Goal: Find specific page/section: Find specific page/section

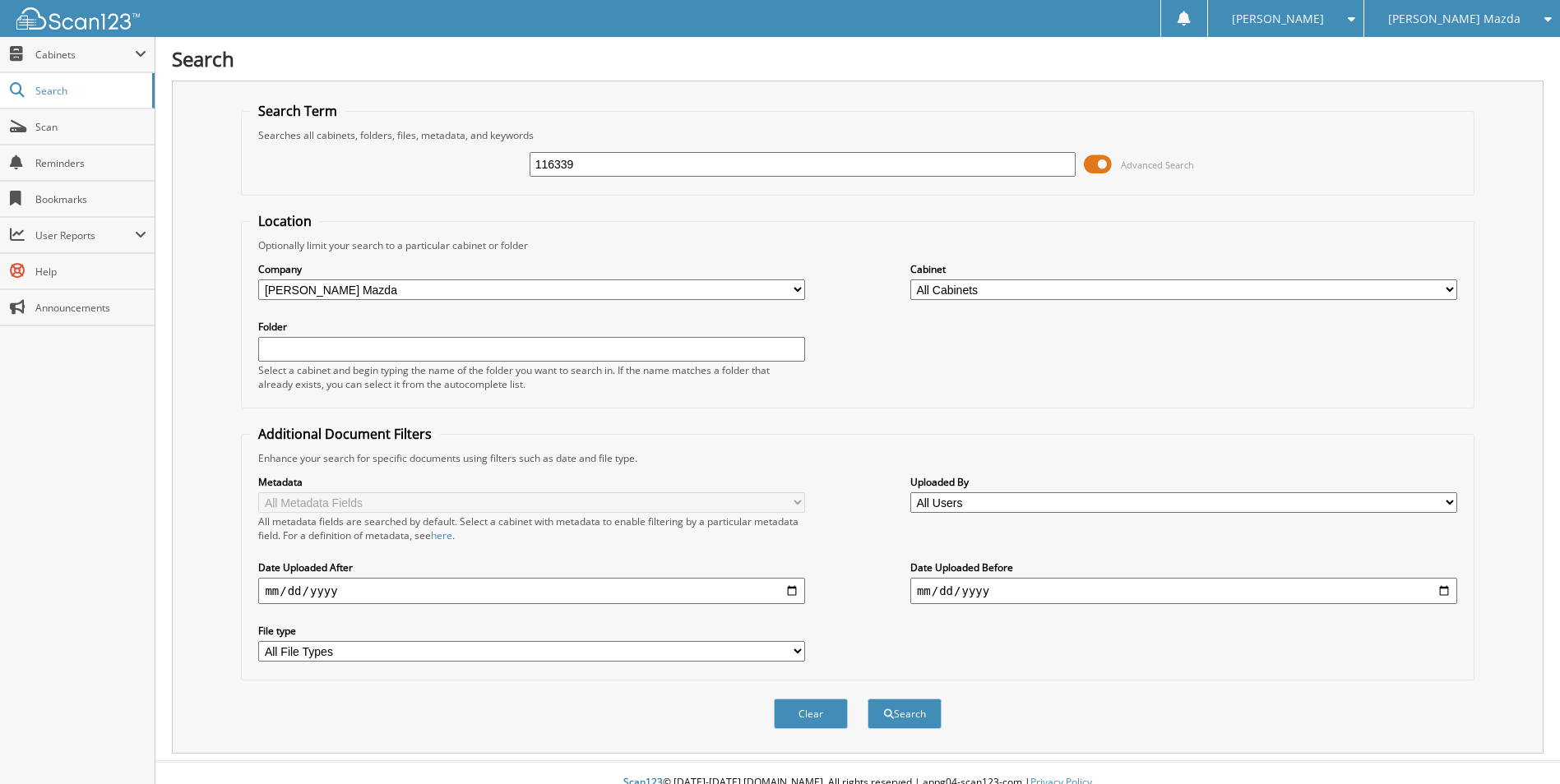
type input "116339"
click at [867, 699] on button "Search" at bounding box center [904, 713] width 74 height 30
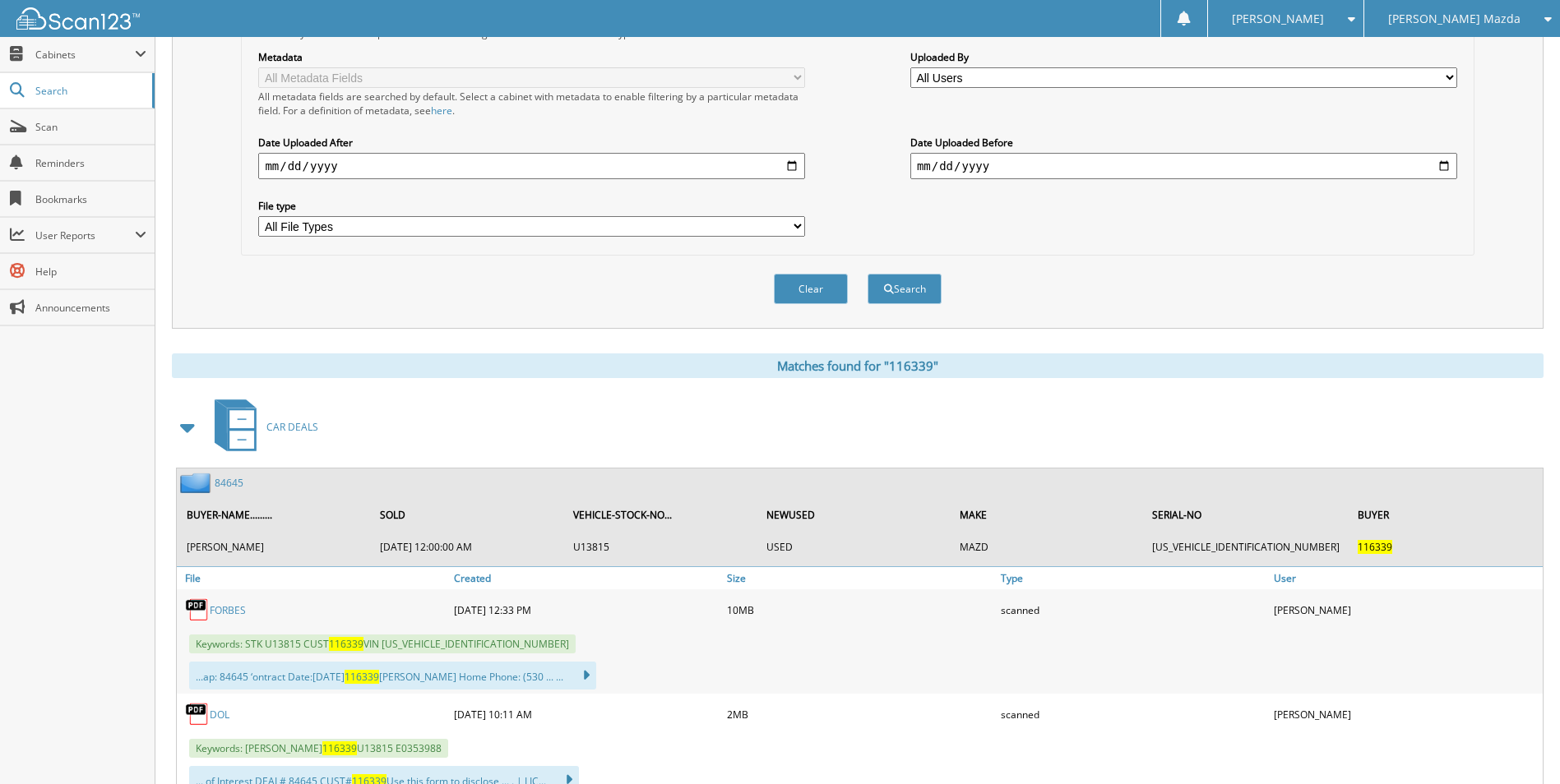
scroll to position [490, 0]
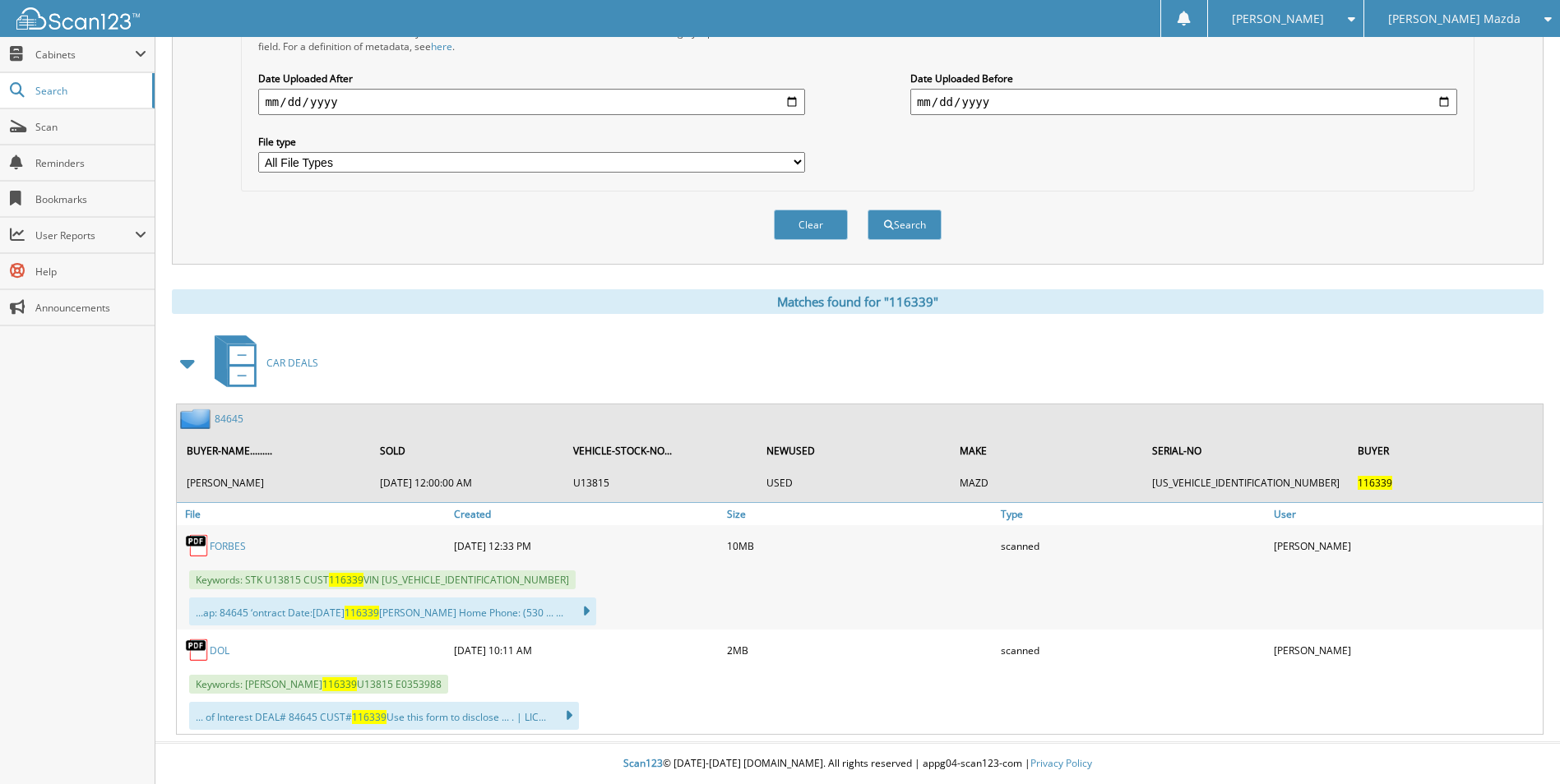
click at [229, 420] on link "84645" at bounding box center [228, 419] width 29 height 14
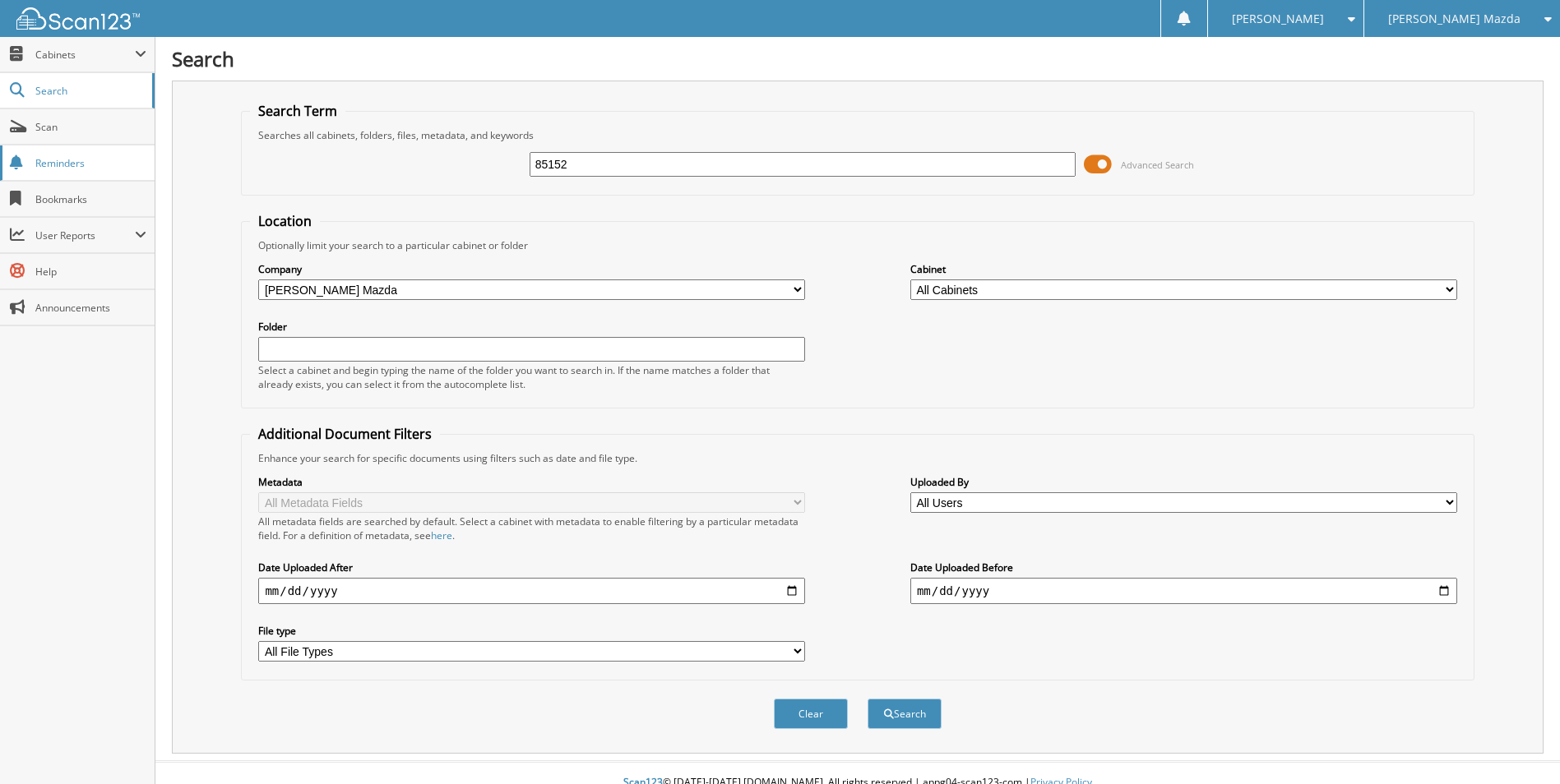
type input "85152"
click at [867, 699] on button "Search" at bounding box center [904, 713] width 74 height 30
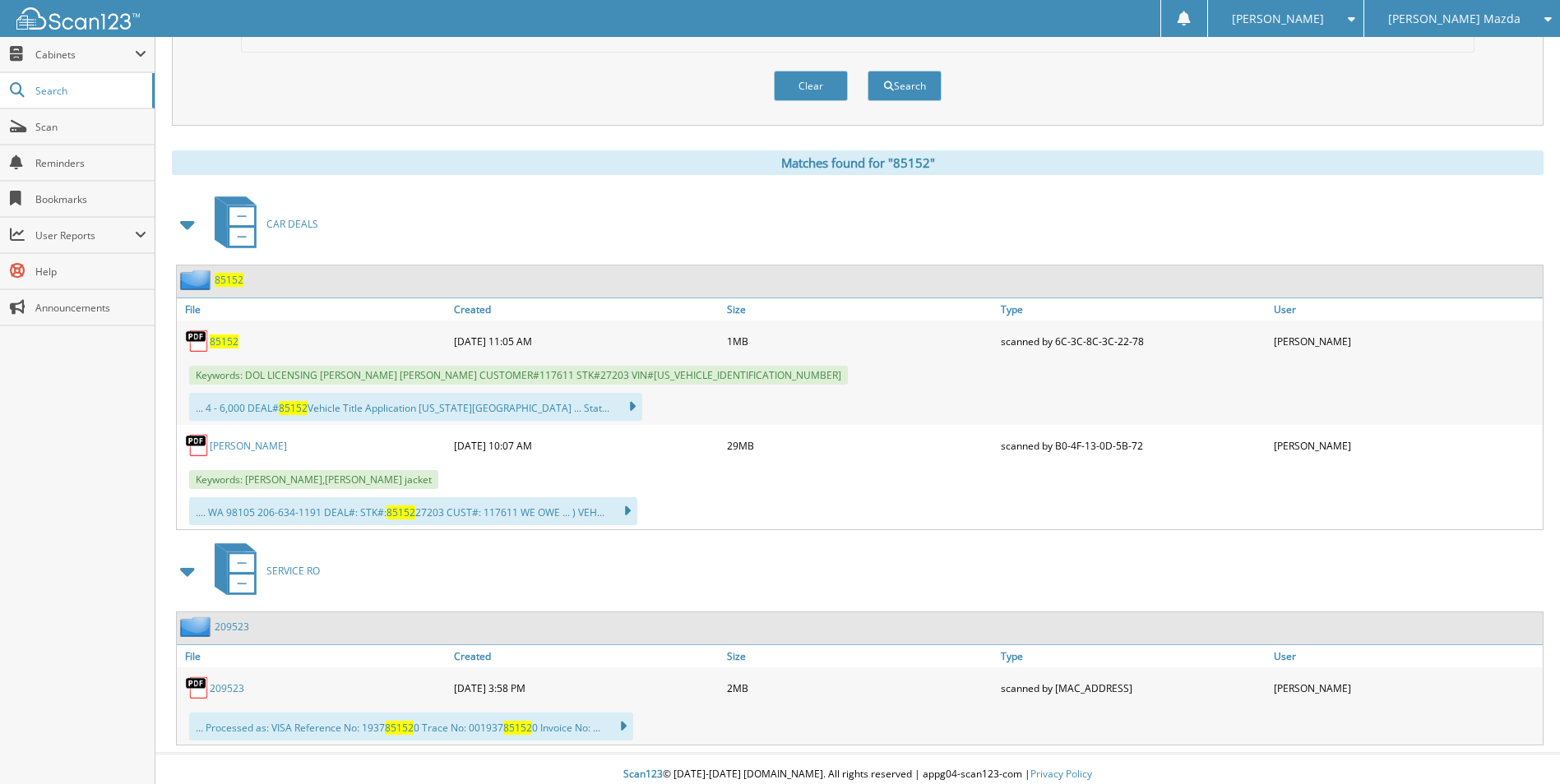
scroll to position [640, 0]
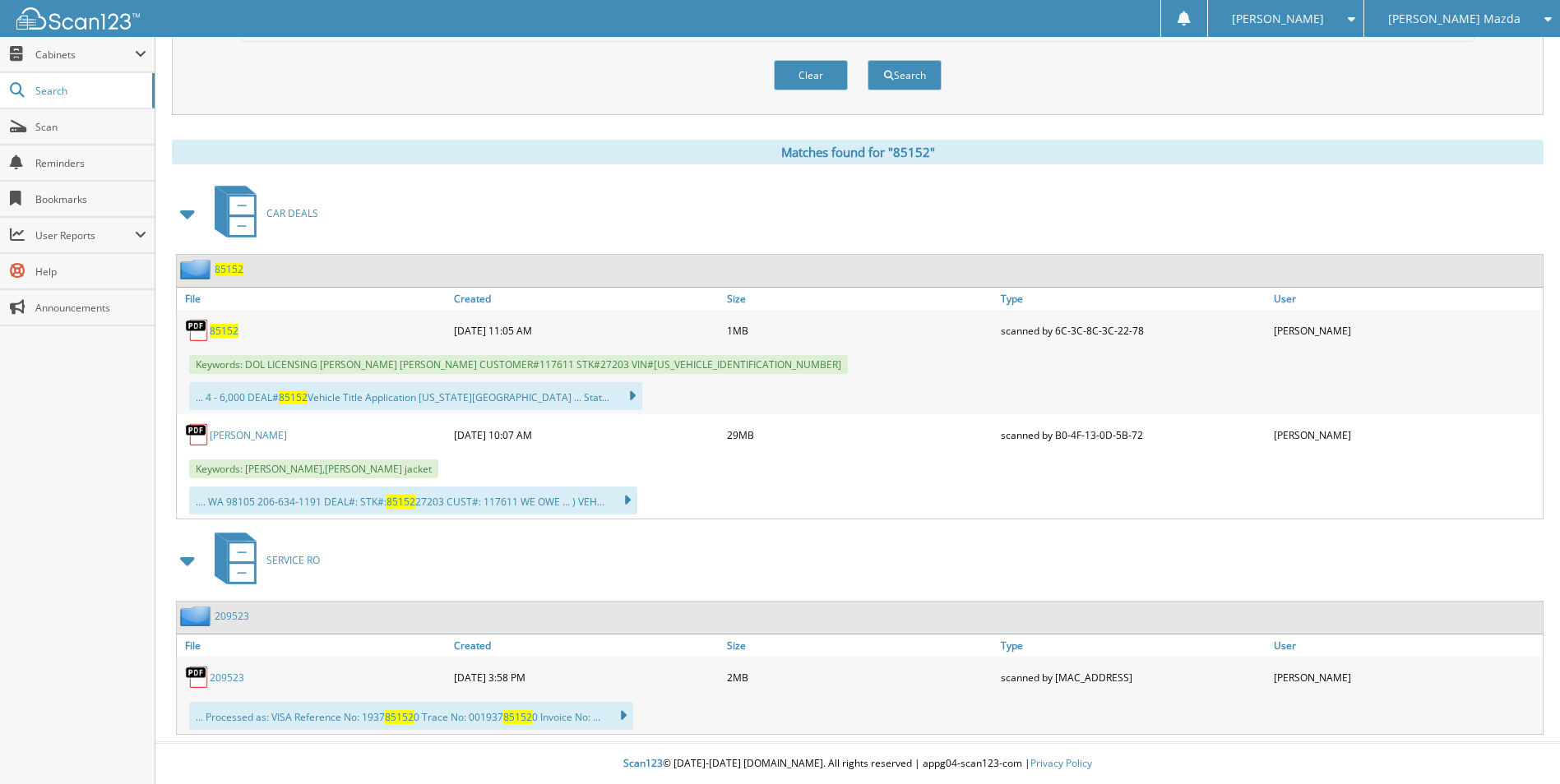
click at [229, 271] on span "85152" at bounding box center [228, 269] width 29 height 14
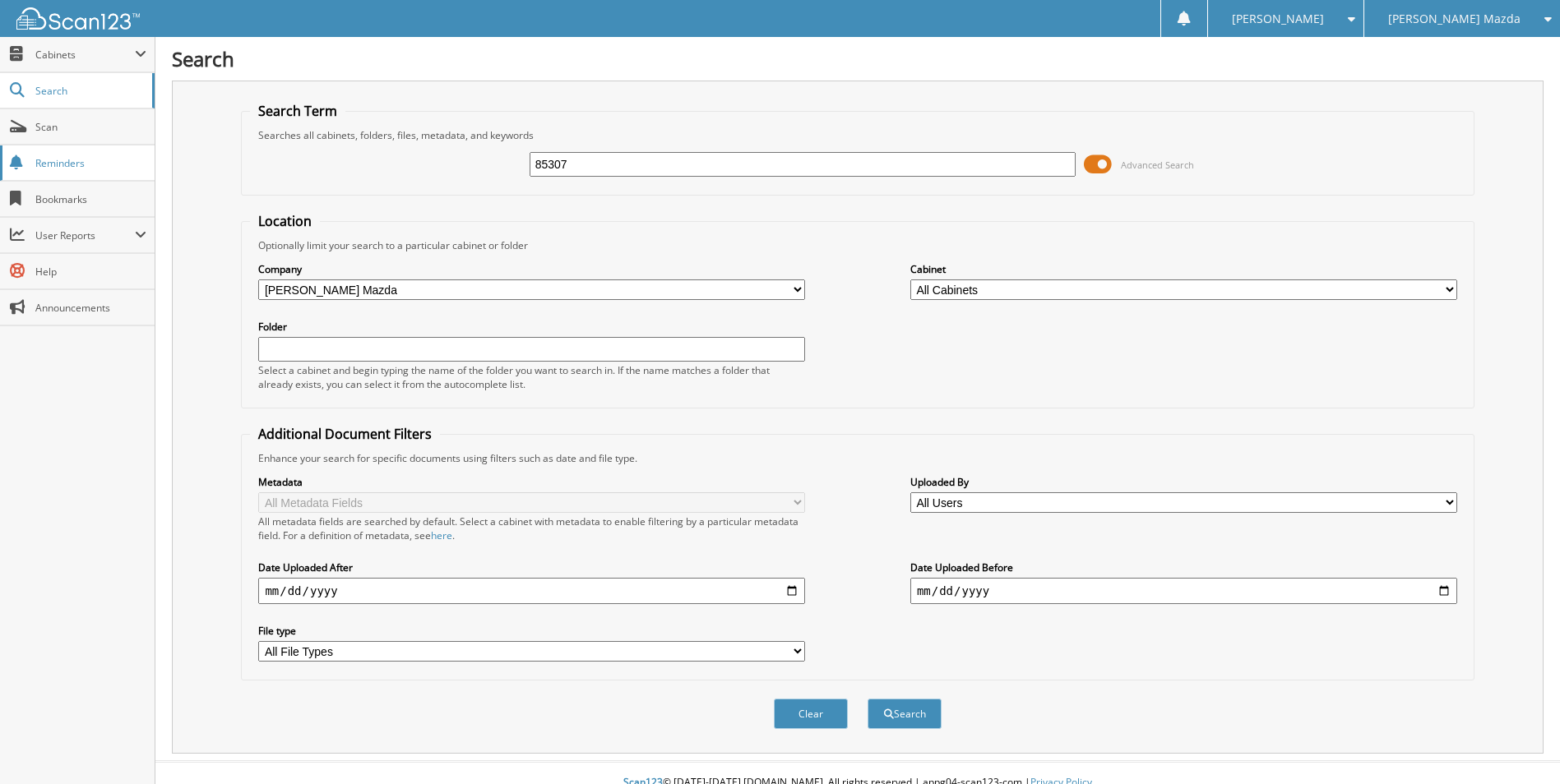
type input "85307"
click at [867, 699] on button "Search" at bounding box center [904, 713] width 74 height 30
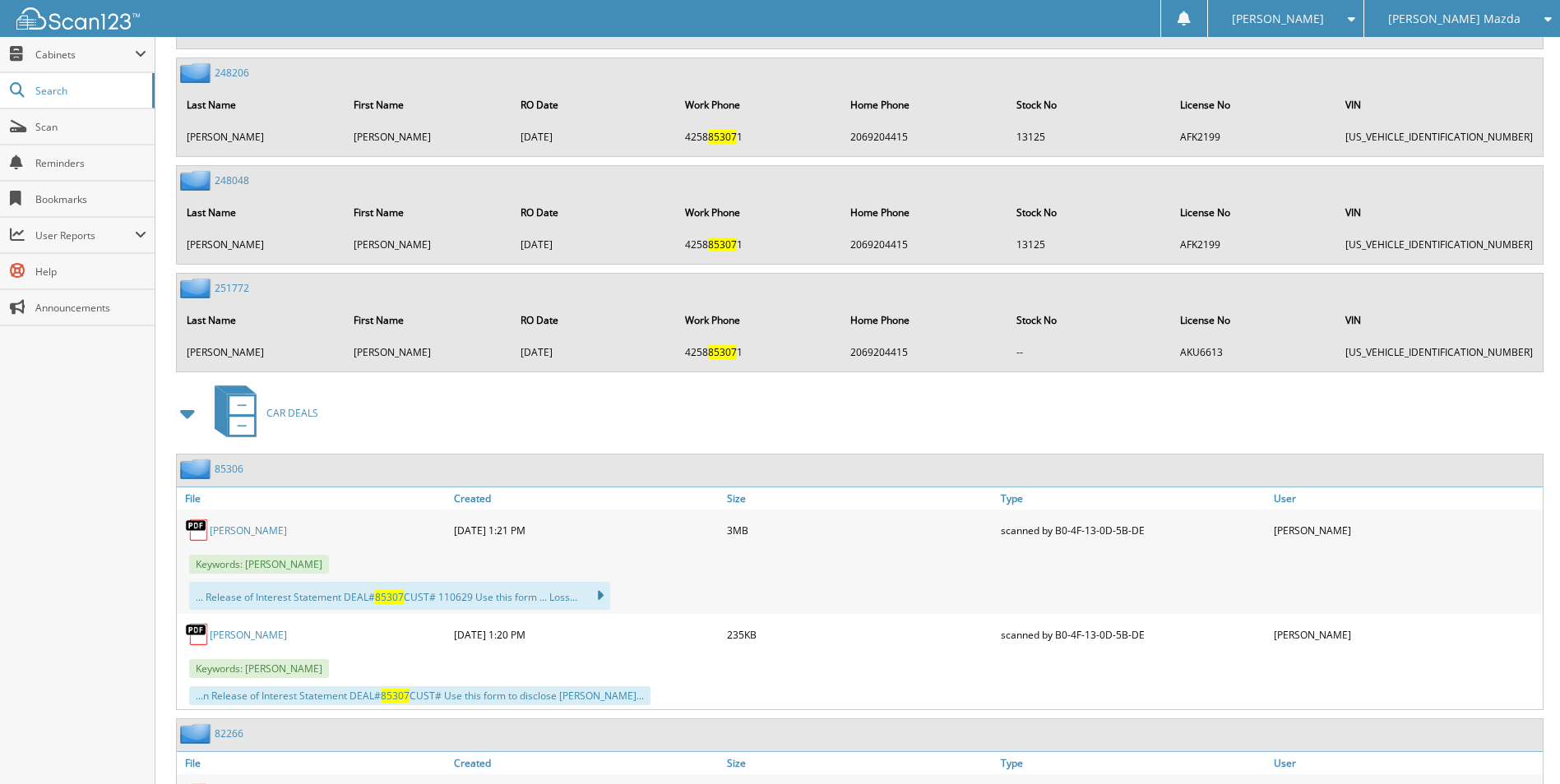
scroll to position [4561, 0]
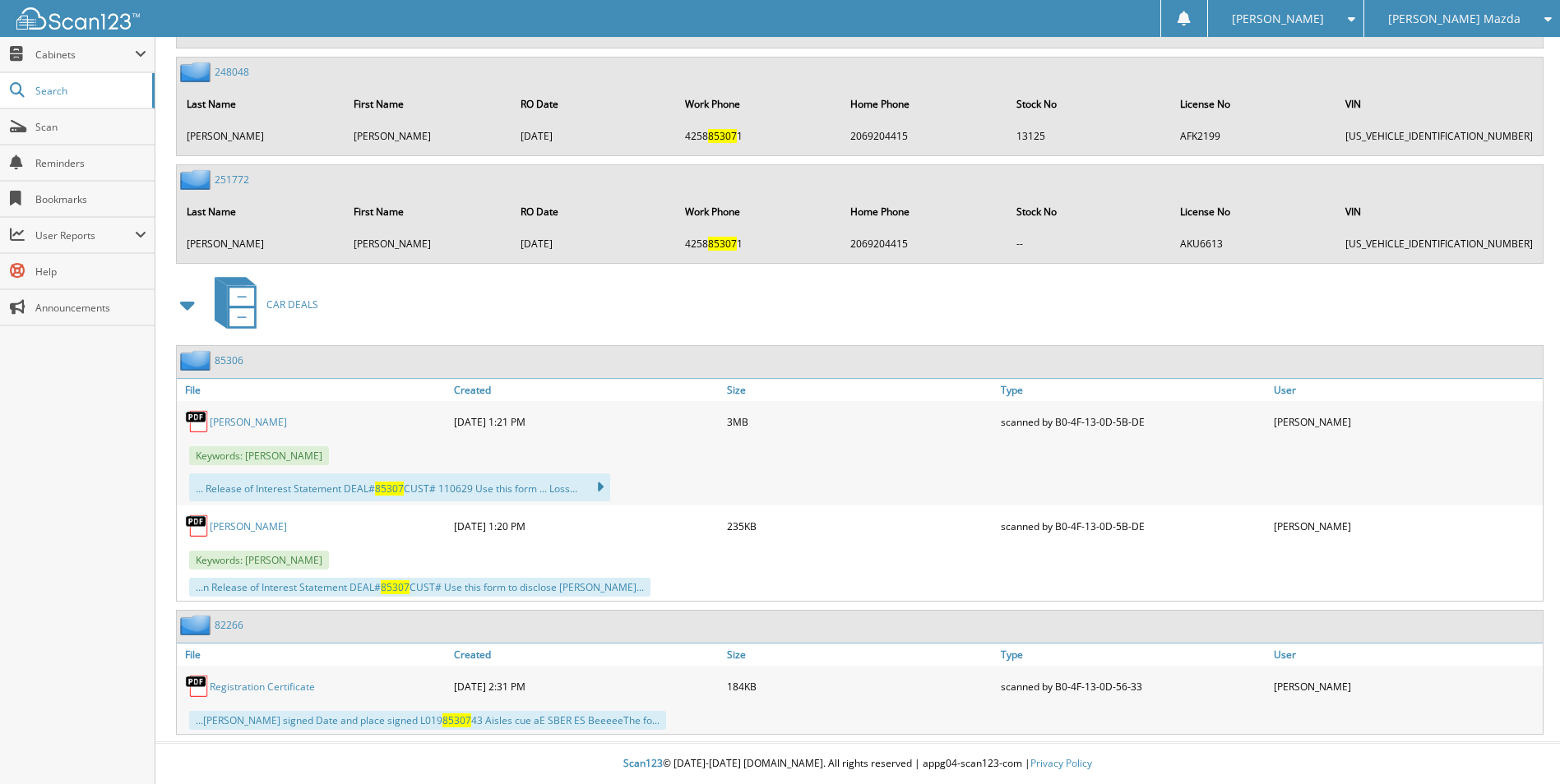
click at [226, 357] on link "85306" at bounding box center [228, 360] width 29 height 14
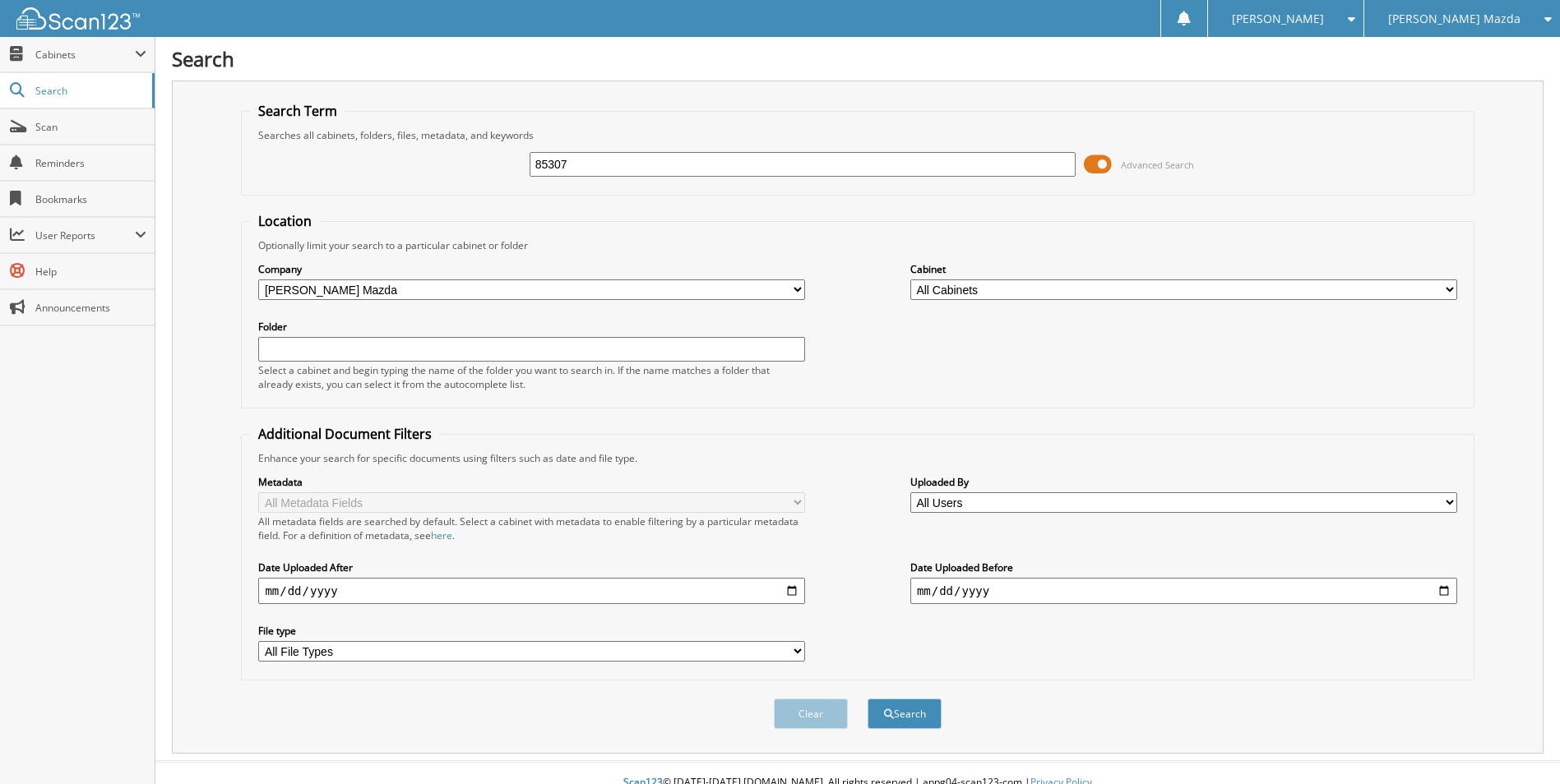
click at [662, 246] on div "Optionally limit your search to a particular cabinet or folder" at bounding box center [857, 245] width 1214 height 14
click at [662, 243] on div "Optionally limit your search to a particular cabinet or folder" at bounding box center [857, 245] width 1214 height 14
click at [1539, 10] on div "[PERSON_NAME] Mazda" at bounding box center [1462, 18] width 179 height 37
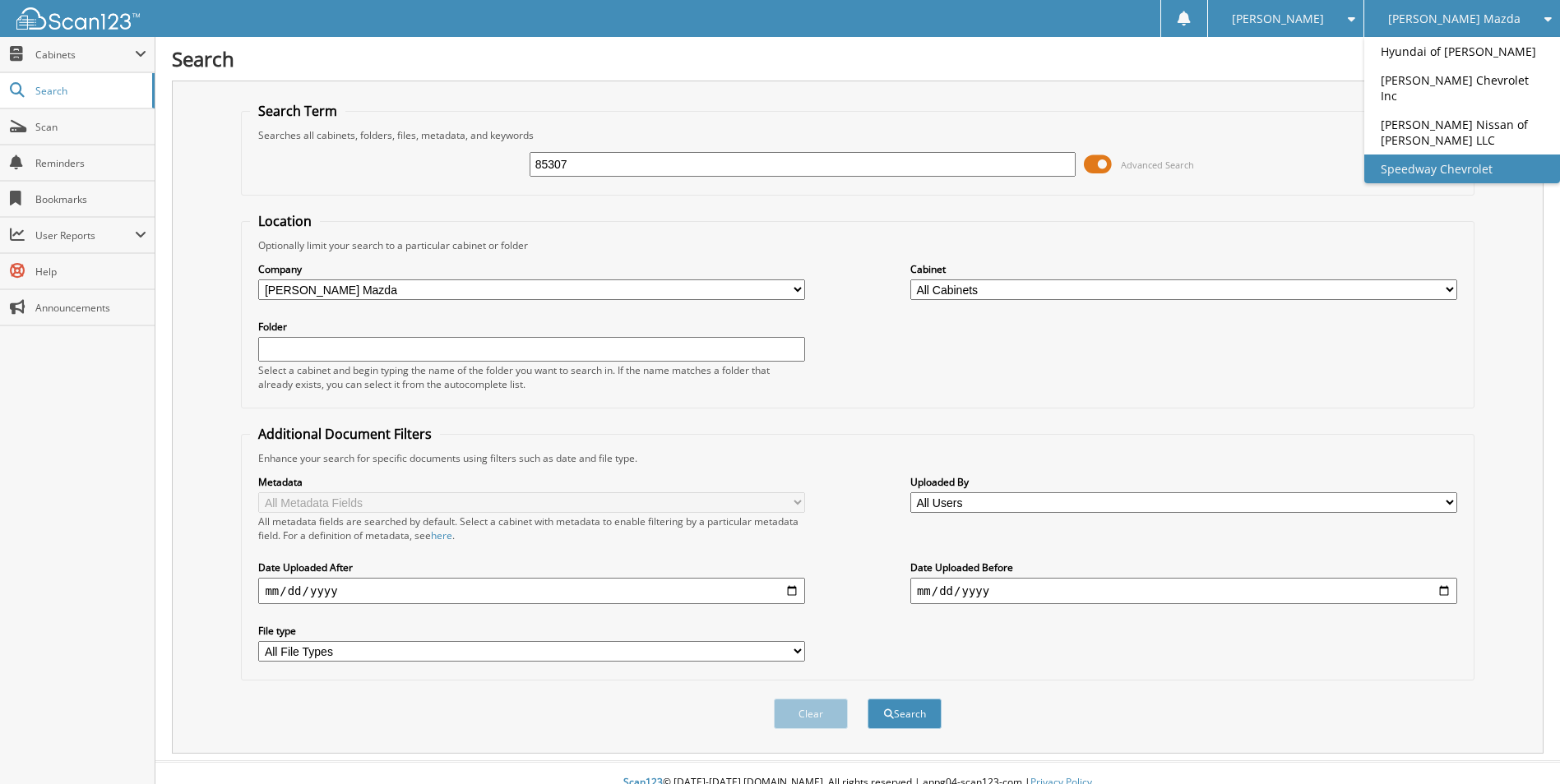
click at [1461, 175] on link "Speedway Chevrolet" at bounding box center [1462, 168] width 196 height 28
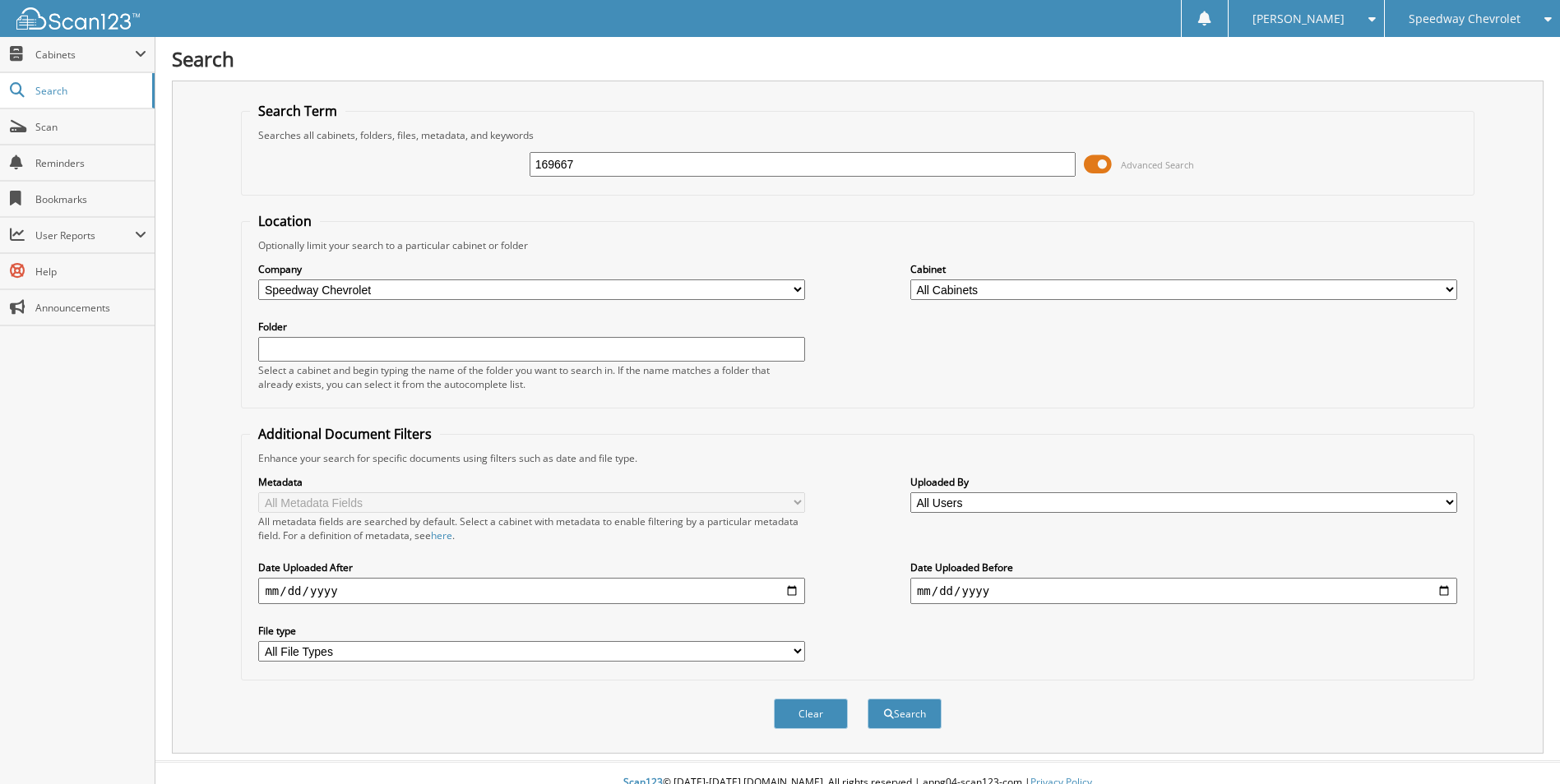
type input "169667"
click at [867, 699] on button "Search" at bounding box center [904, 713] width 74 height 30
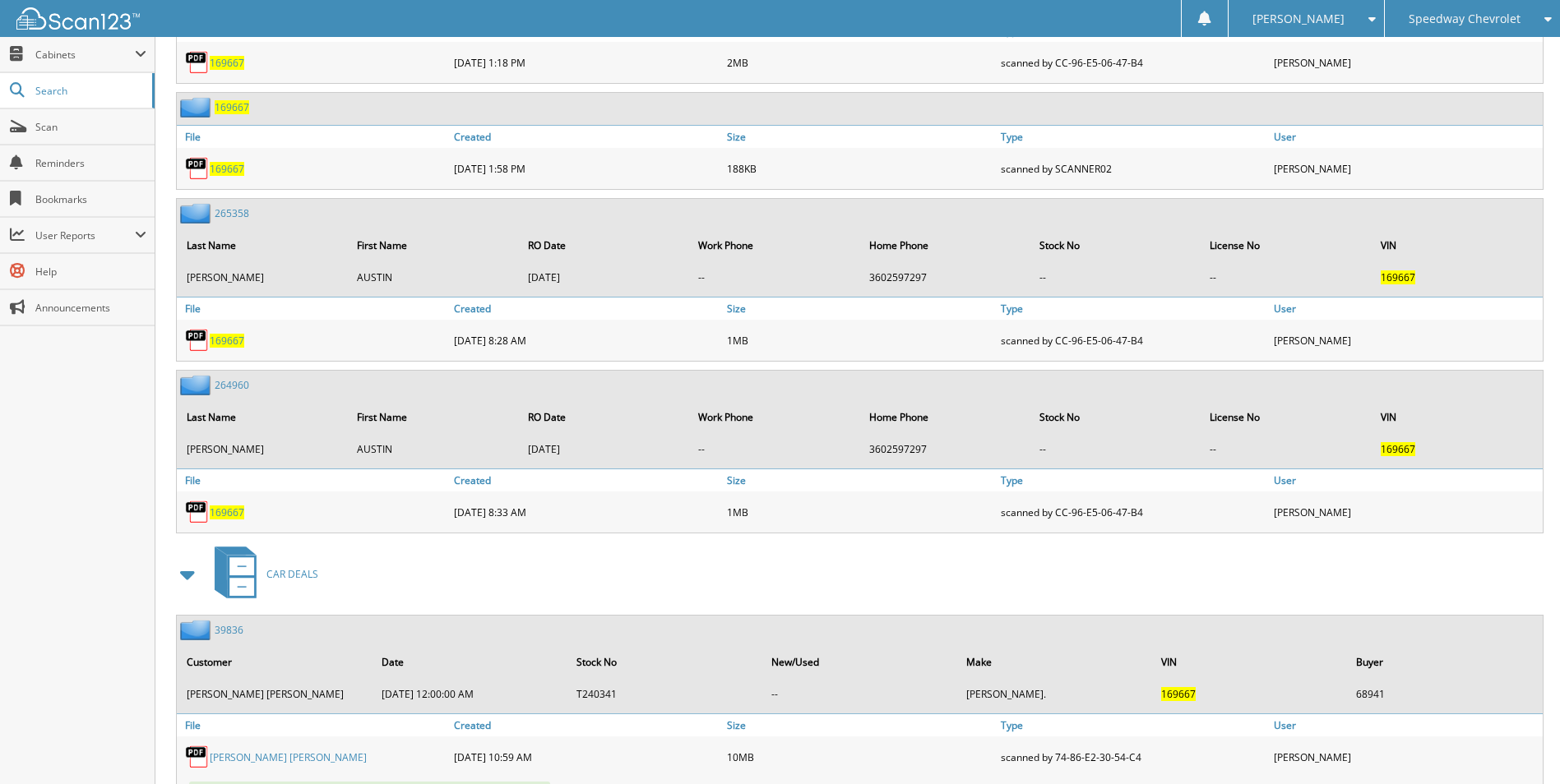
scroll to position [1046, 0]
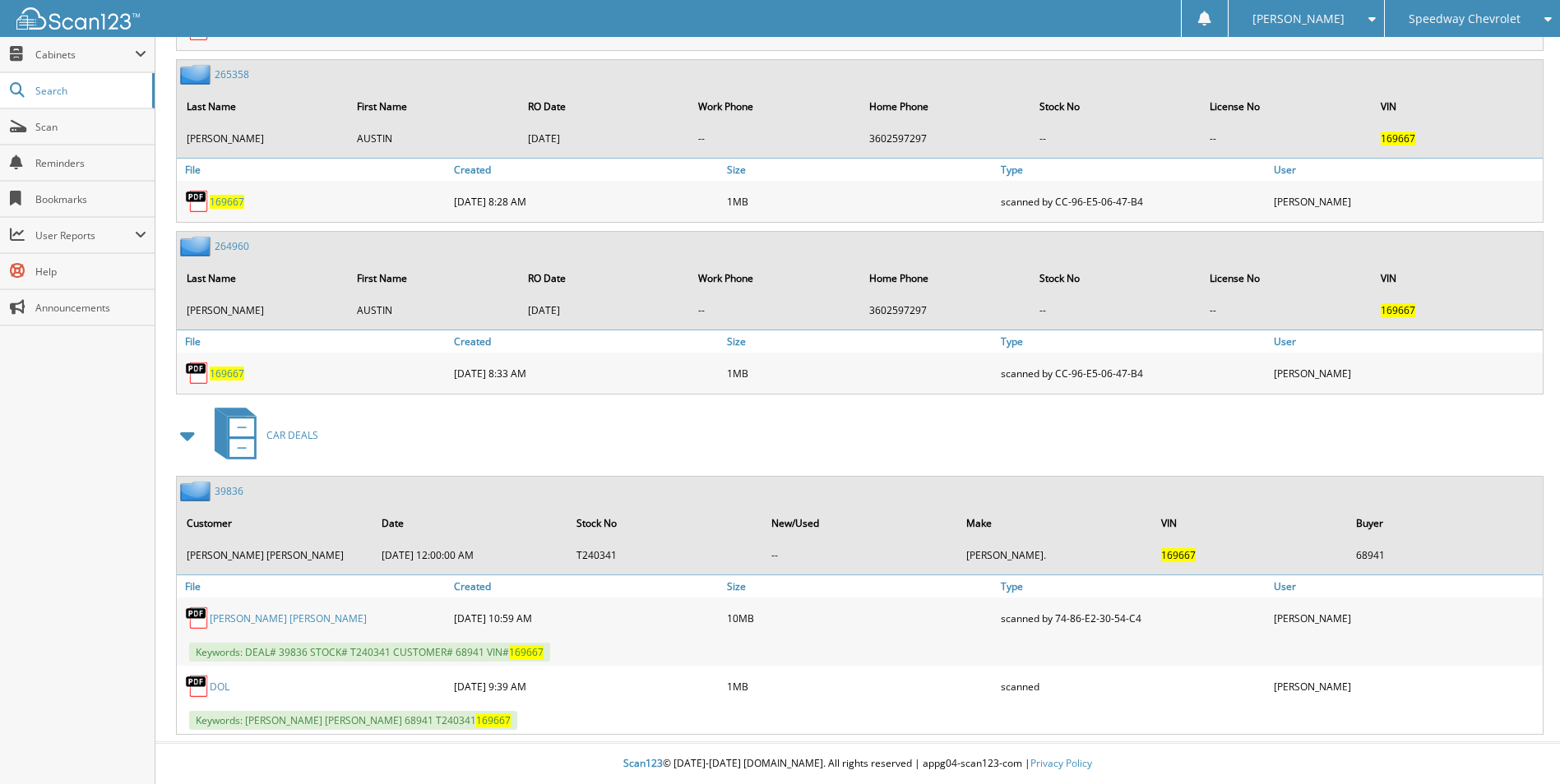
click at [238, 489] on link "39836" at bounding box center [228, 491] width 29 height 14
